Goal: Navigation & Orientation: Go to known website

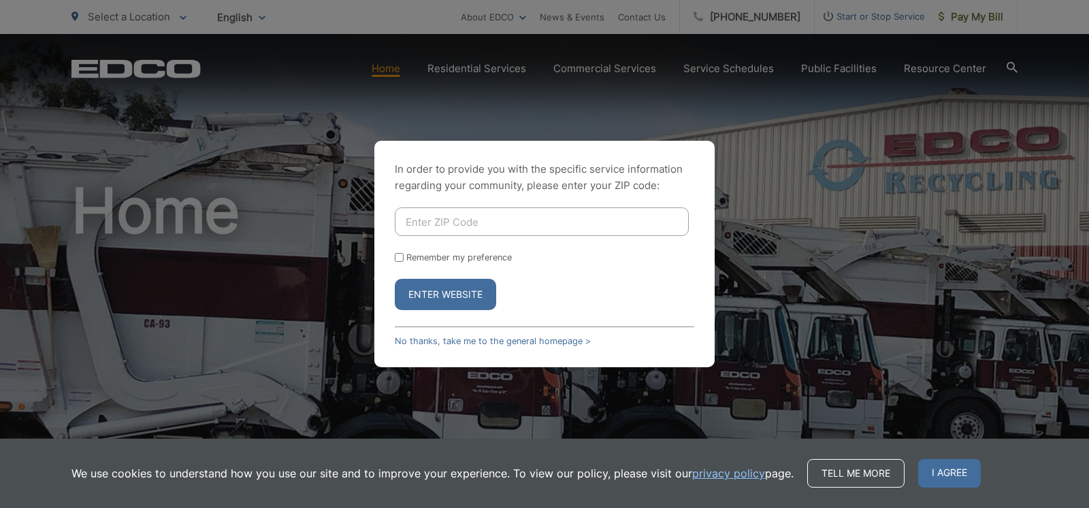
click at [514, 223] on input "Enter ZIP Code" at bounding box center [542, 222] width 294 height 29
type input "92078"
click at [395, 279] on button "Enter Website" at bounding box center [445, 294] width 101 height 31
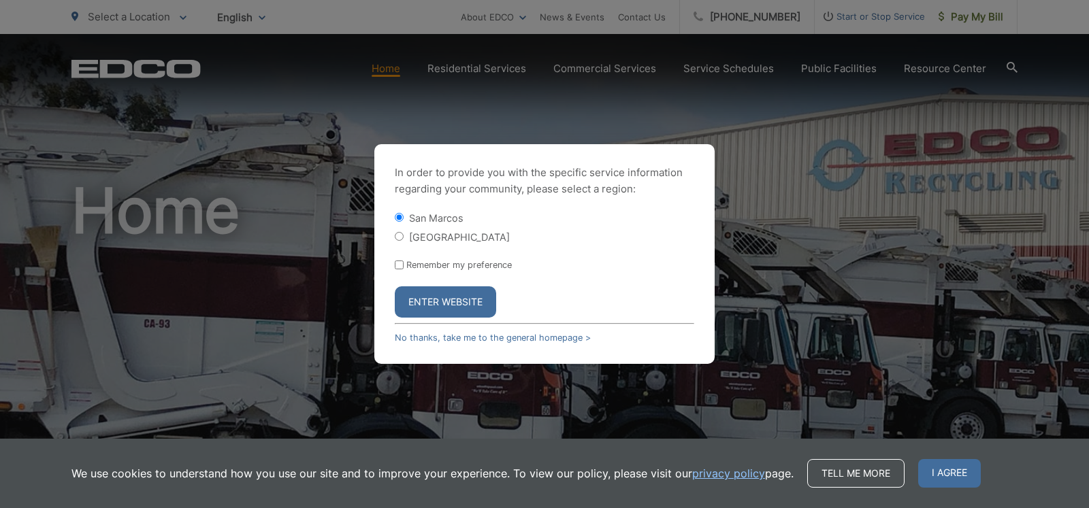
click at [447, 302] on button "Enter Website" at bounding box center [445, 302] width 101 height 31
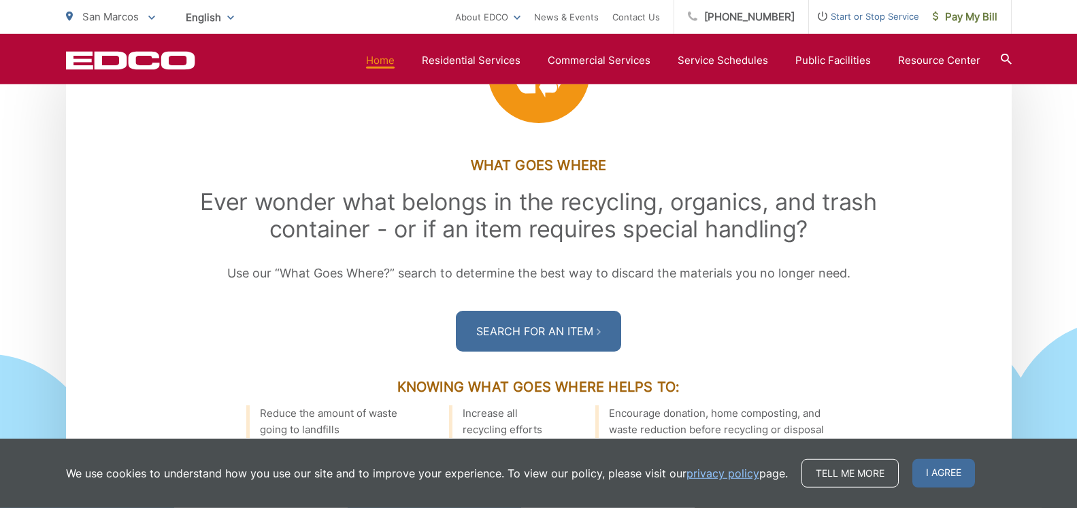
scroll to position [1772, 0]
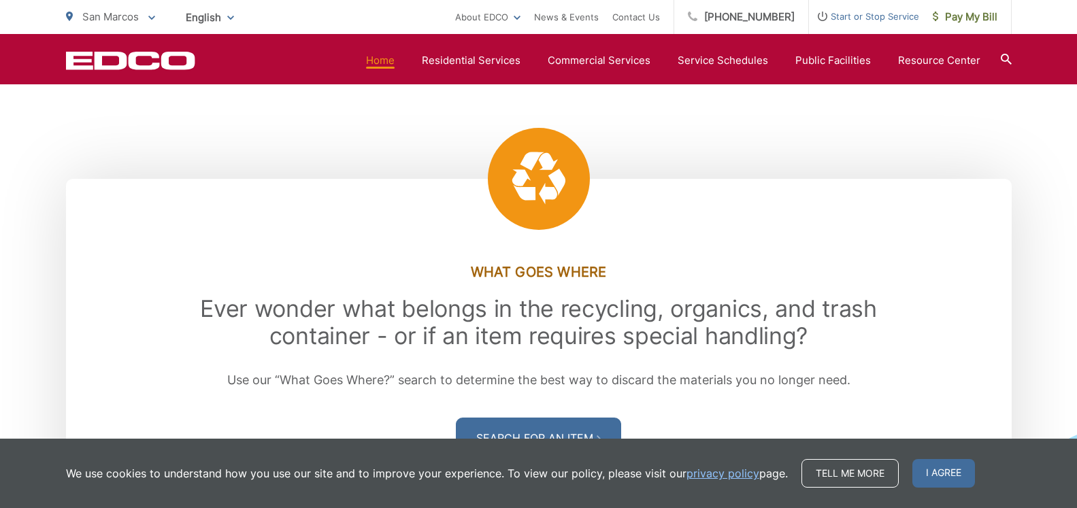
click at [384, 64] on link "Home" at bounding box center [380, 60] width 29 height 16
